Goal: Navigation & Orientation: Find specific page/section

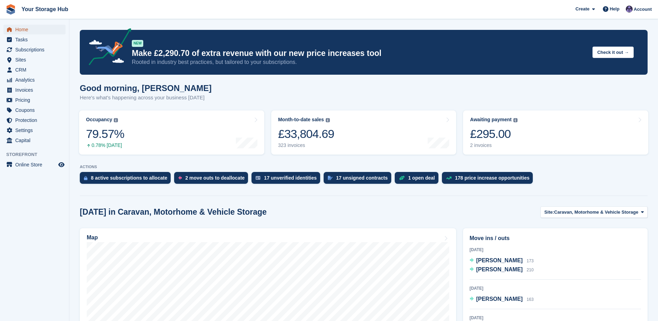
click at [19, 26] on span "Home" at bounding box center [36, 30] width 42 height 10
click at [25, 48] on span "Subscriptions" at bounding box center [36, 50] width 42 height 10
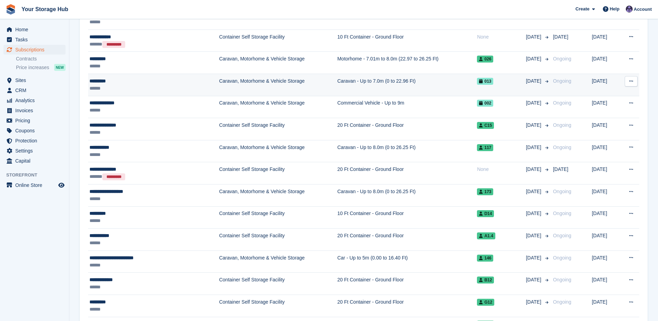
scroll to position [243, 0]
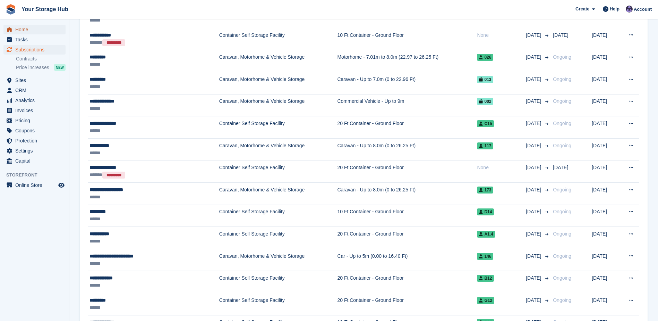
click at [31, 33] on span "Home" at bounding box center [36, 30] width 42 height 10
